Goal: Transaction & Acquisition: Book appointment/travel/reservation

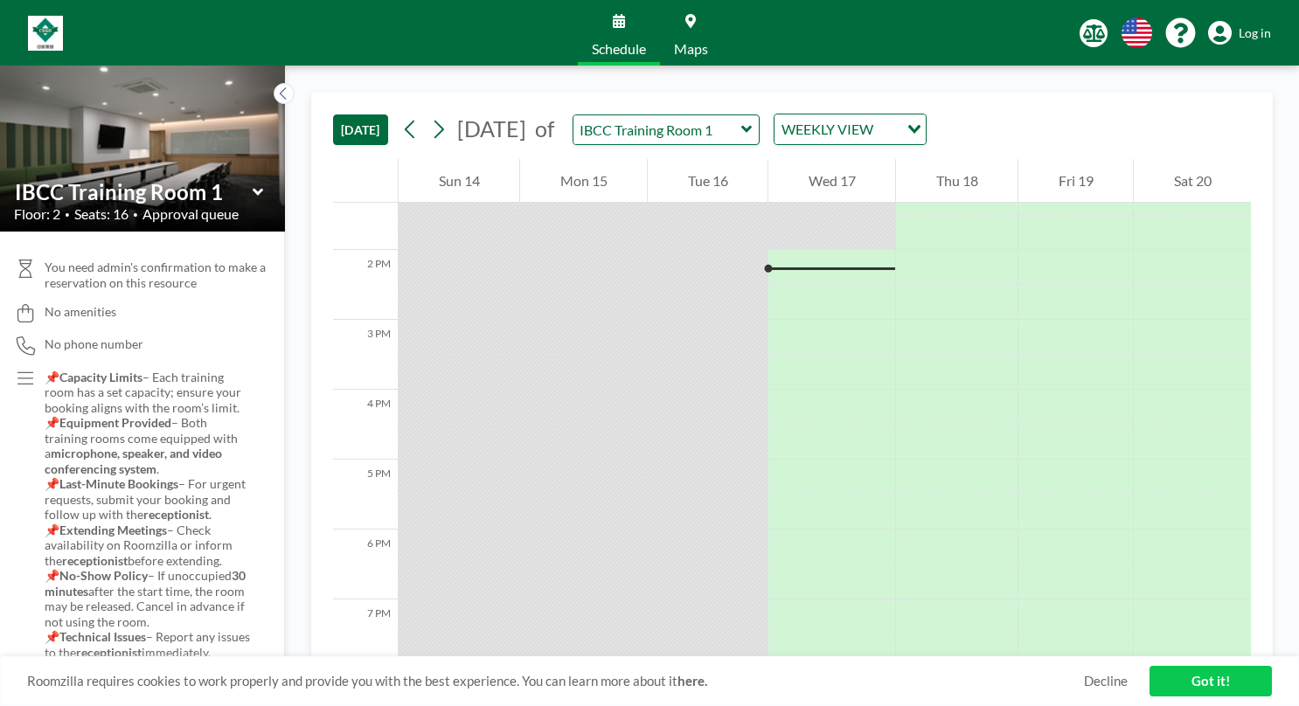
scroll to position [944, 0]
click at [761, 143] on div at bounding box center [667, 130] width 188 height 31
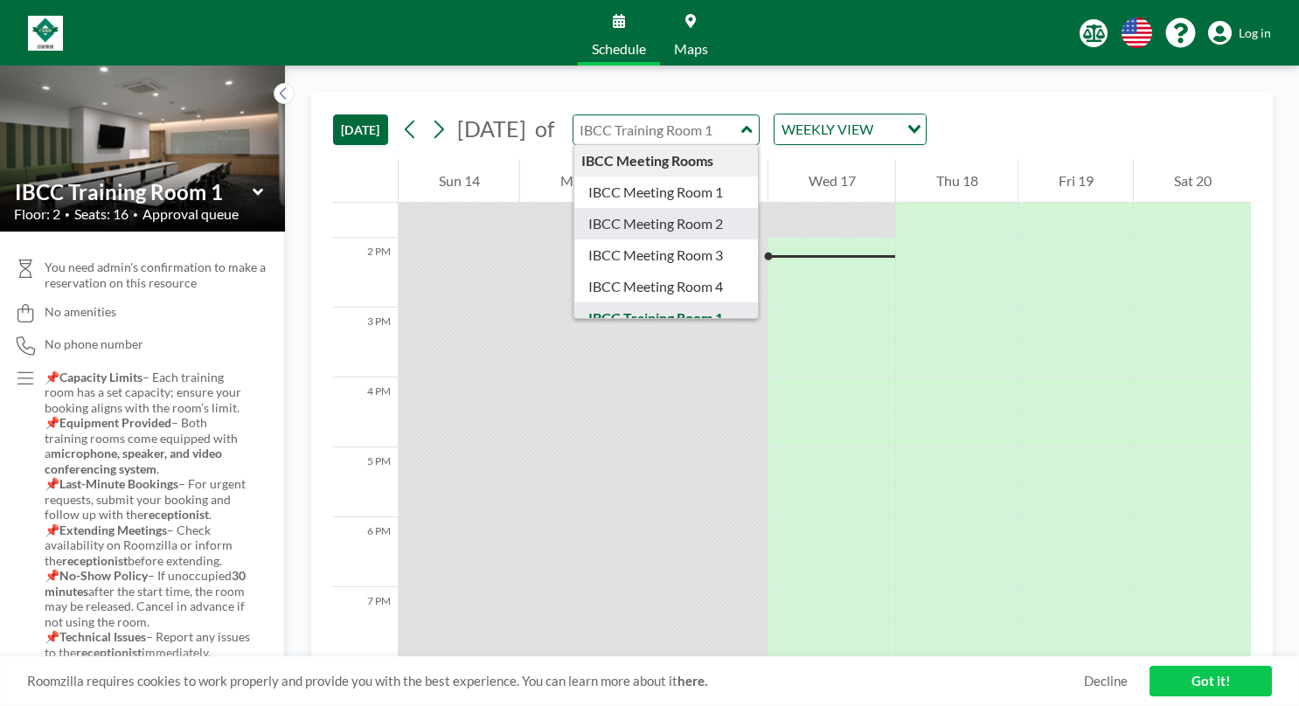
type input "IBCC Meeting Room 2"
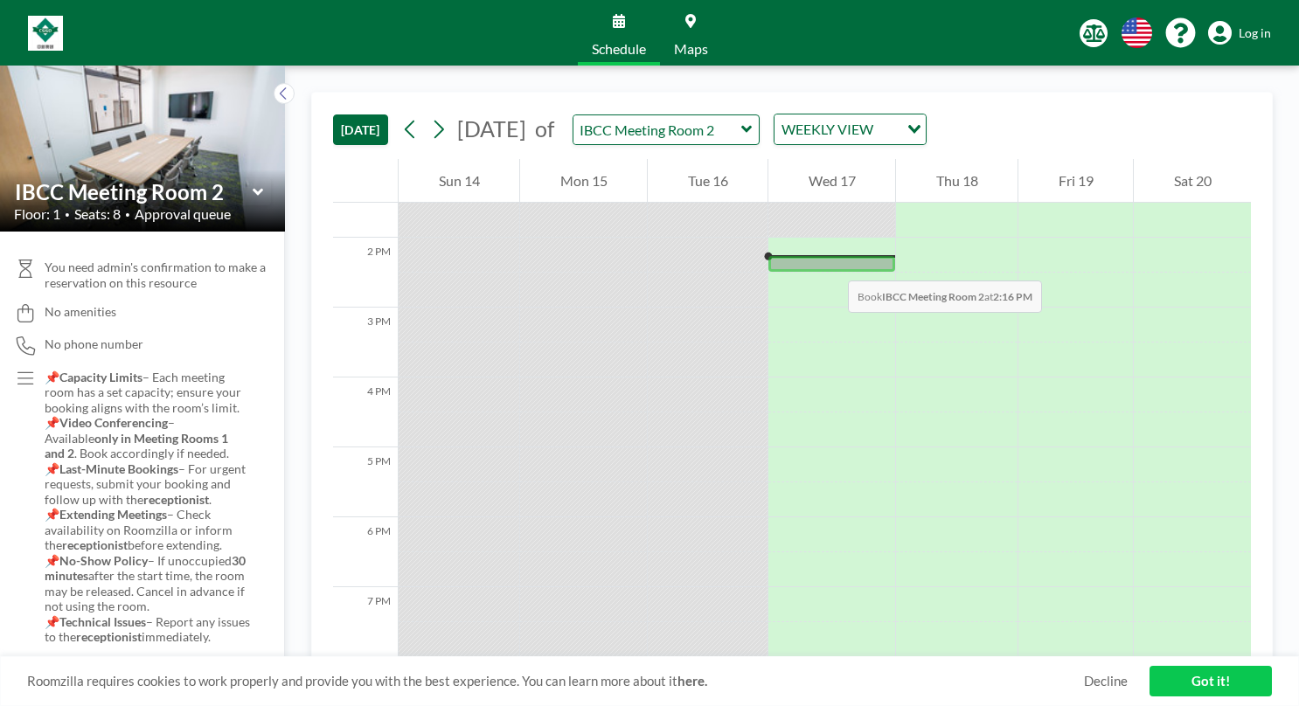
click at [831, 263] on div at bounding box center [832, 263] width 127 height 15
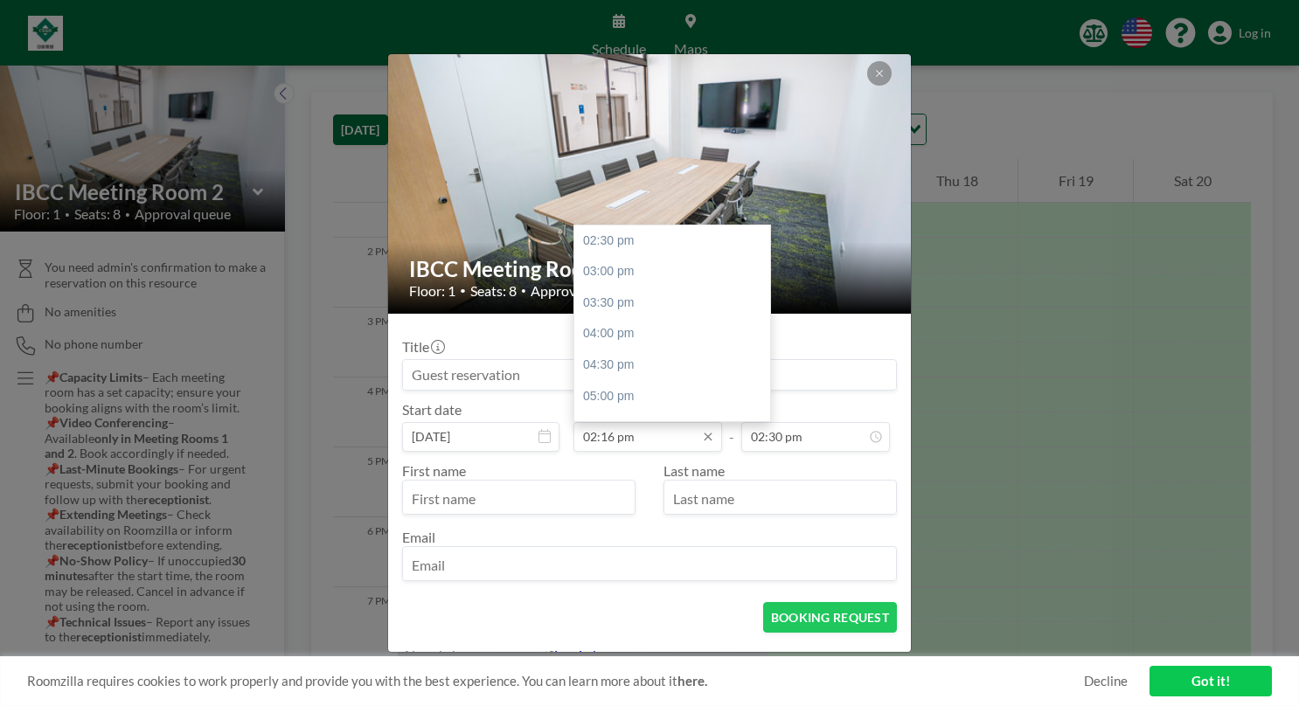
click at [637, 430] on input "02:16 pm" at bounding box center [648, 437] width 149 height 30
click at [631, 240] on div "02:30 pm" at bounding box center [676, 241] width 205 height 31
type input "02:30 pm"
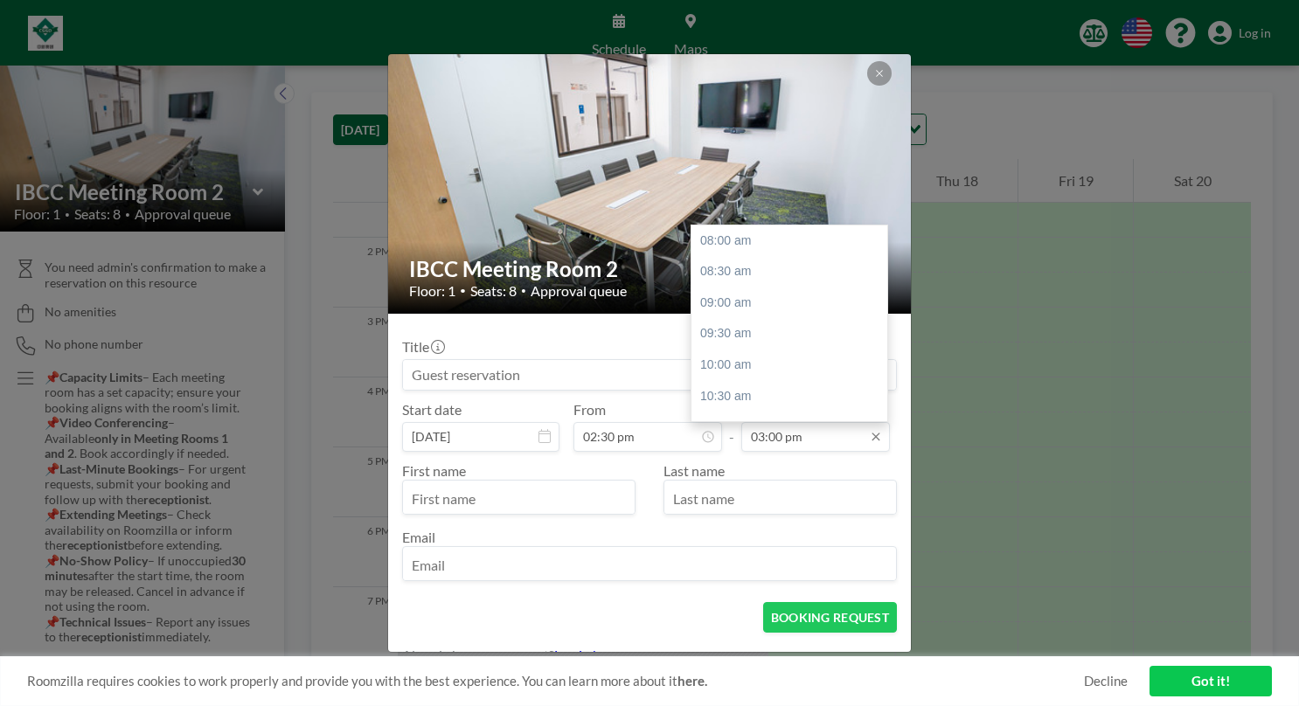
scroll to position [435, 0]
click at [734, 276] on div "03:30 pm" at bounding box center [794, 272] width 205 height 31
type input "03:30 pm"
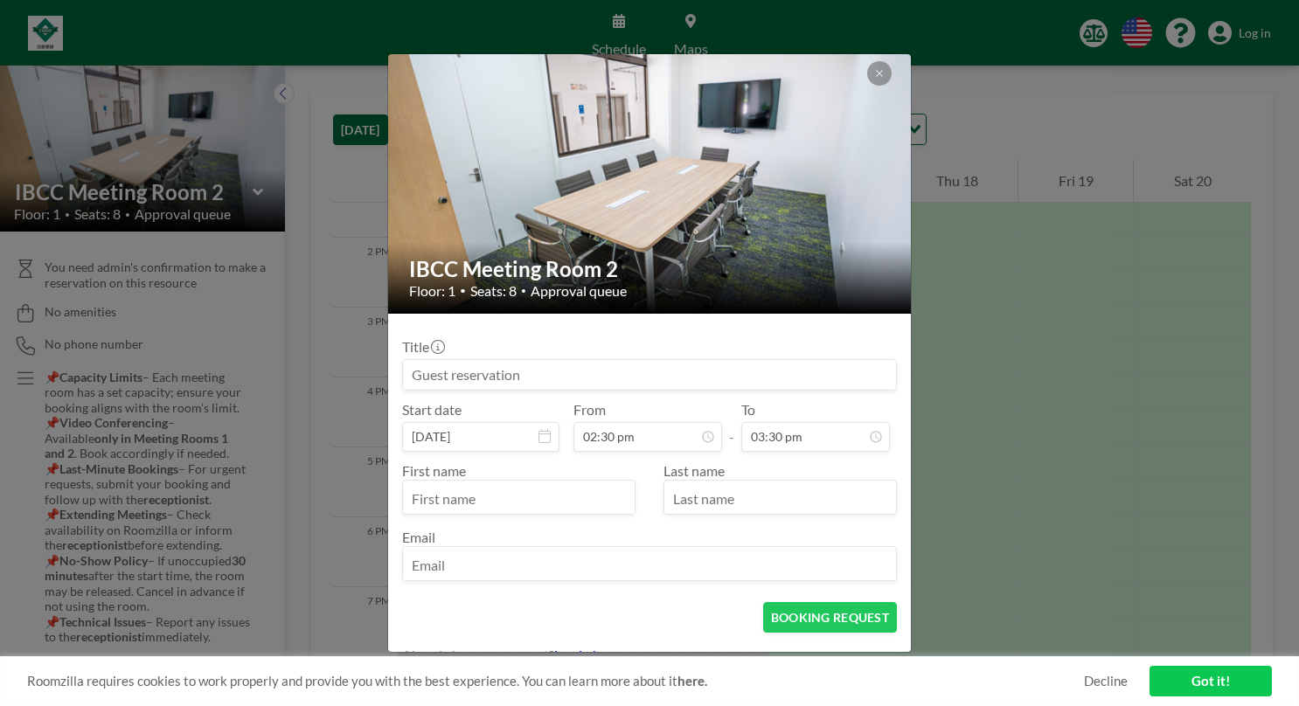
click at [542, 374] on input at bounding box center [649, 375] width 493 height 30
click at [514, 493] on input "text" at bounding box center [519, 499] width 232 height 30
type input "Greenwillow"
type input "[PERSON_NAME]"
click at [768, 495] on input "text" at bounding box center [781, 499] width 232 height 30
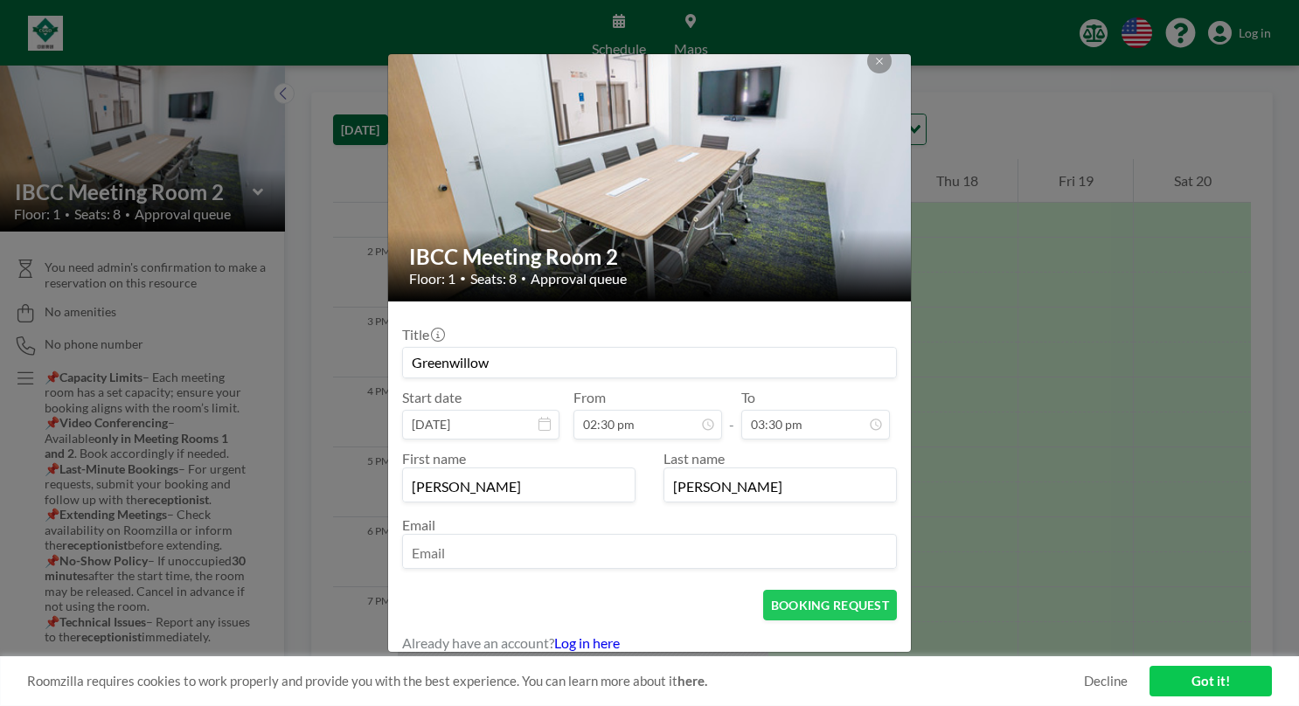
scroll to position [22, 0]
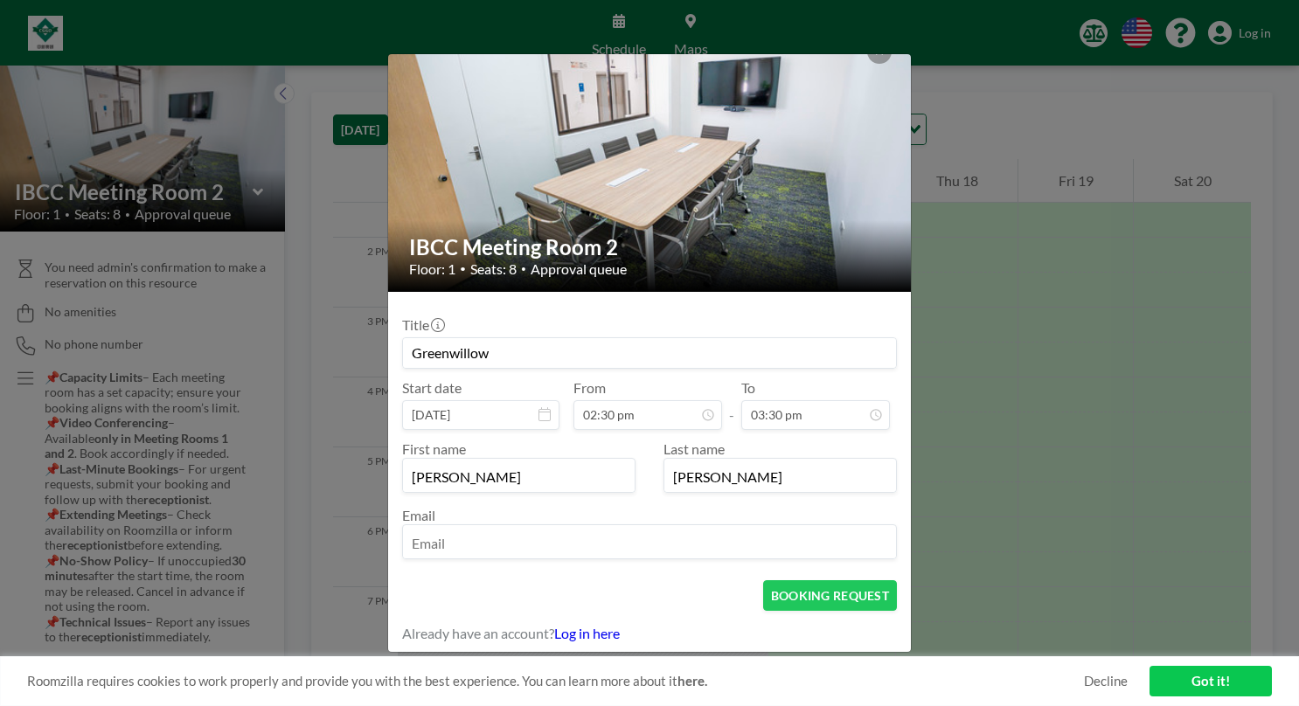
type input "[PERSON_NAME]"
click at [705, 540] on input "email" at bounding box center [649, 544] width 493 height 30
type input "[EMAIL_ADDRESS][DOMAIN_NAME]"
click at [771, 595] on button "BOOKING REQUEST" at bounding box center [830, 596] width 134 height 31
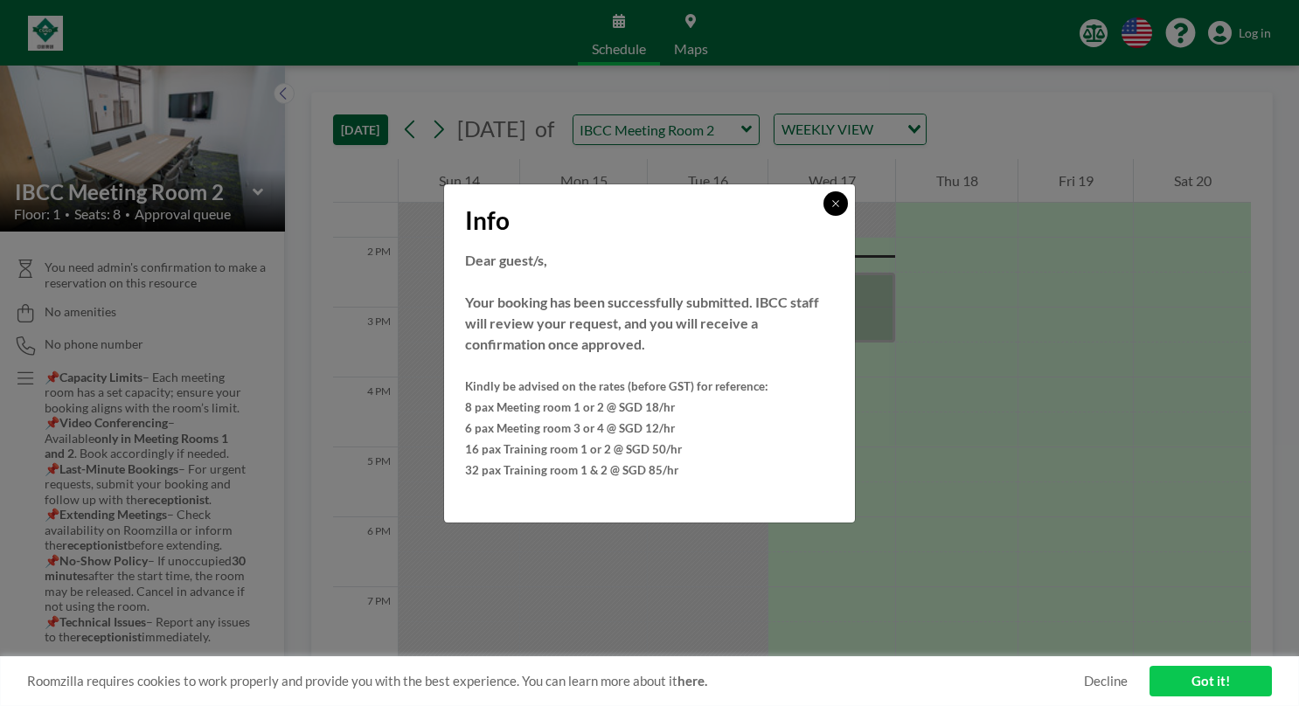
click at [837, 204] on icon at bounding box center [835, 203] width 6 height 6
